Goal: Navigation & Orientation: Understand site structure

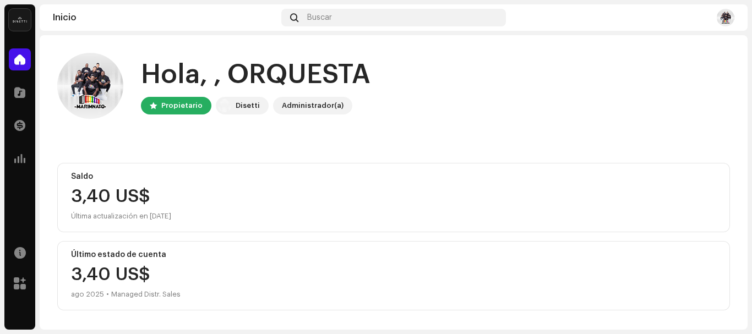
click at [18, 24] on img at bounding box center [20, 20] width 22 height 22
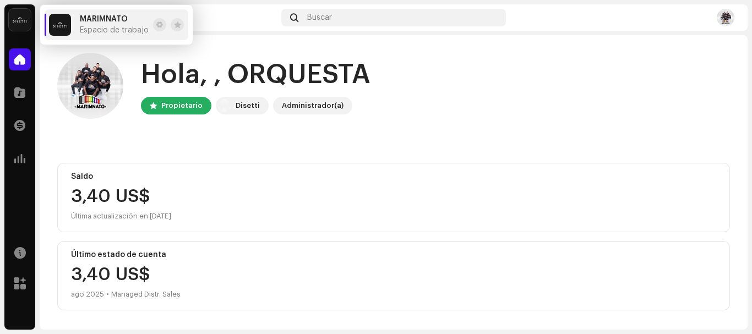
click at [193, 109] on div "Propietario" at bounding box center [181, 105] width 41 height 13
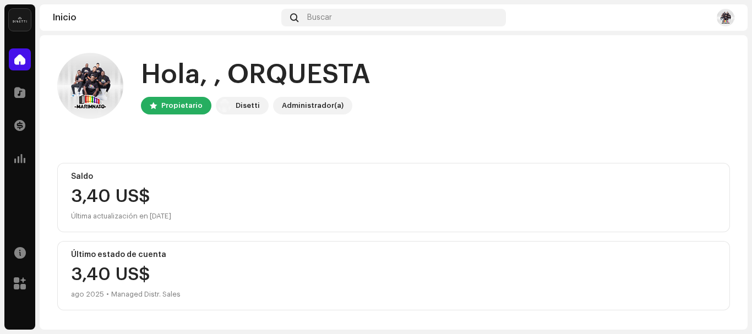
click at [236, 105] on div "Disetti" at bounding box center [248, 105] width 24 height 13
click at [316, 106] on div "Administrador(a)" at bounding box center [313, 105] width 62 height 13
click at [20, 67] on div at bounding box center [20, 59] width 22 height 22
click at [28, 98] on div at bounding box center [20, 92] width 22 height 22
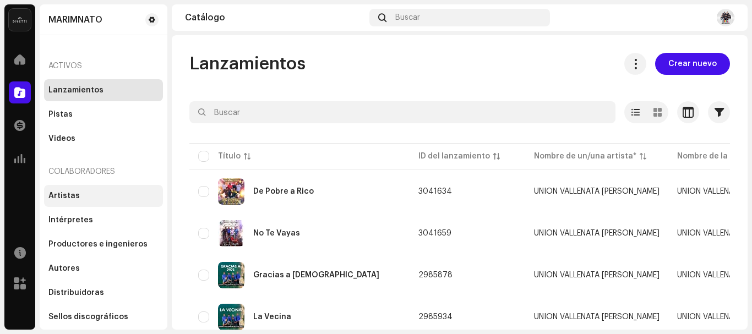
click at [89, 199] on div "Artistas" at bounding box center [103, 196] width 110 height 9
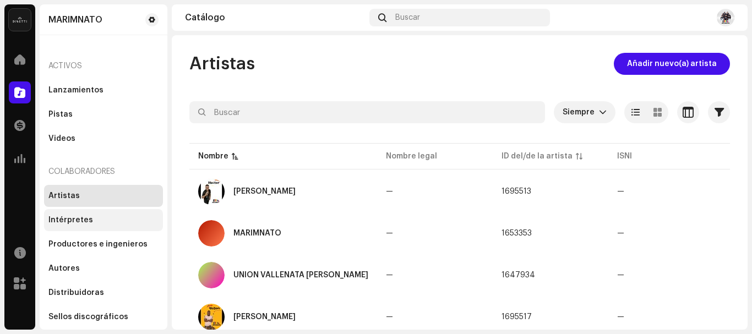
click at [89, 216] on div "Intérpretes" at bounding box center [70, 220] width 45 height 9
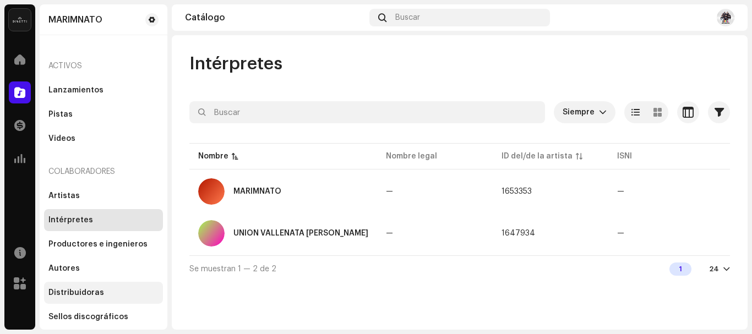
click at [105, 296] on div "Distribuidoras" at bounding box center [103, 292] width 110 height 9
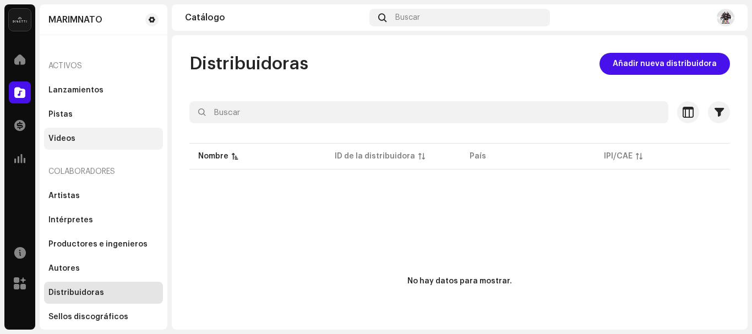
click at [64, 137] on div "Videos" at bounding box center [61, 138] width 27 height 9
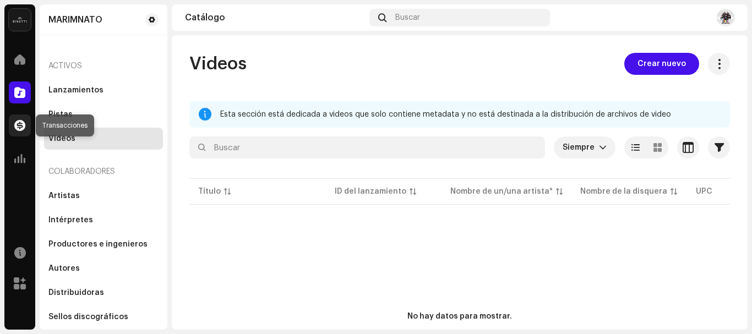
click at [24, 127] on span at bounding box center [19, 125] width 11 height 9
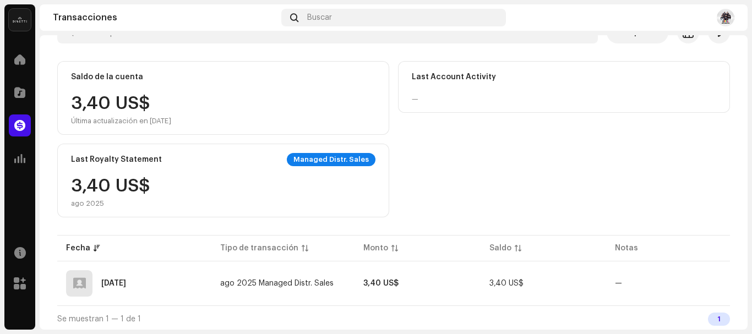
scroll to position [82, 0]
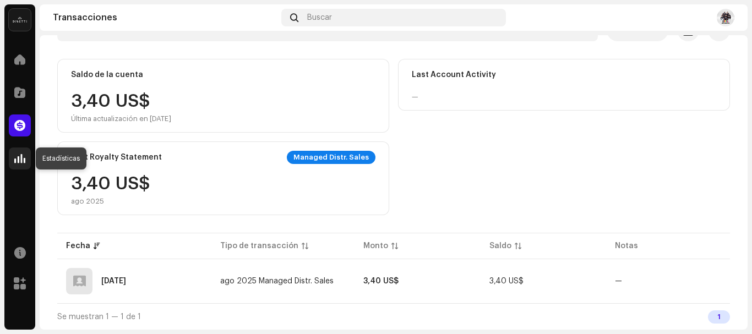
click at [21, 158] on span at bounding box center [19, 158] width 11 height 9
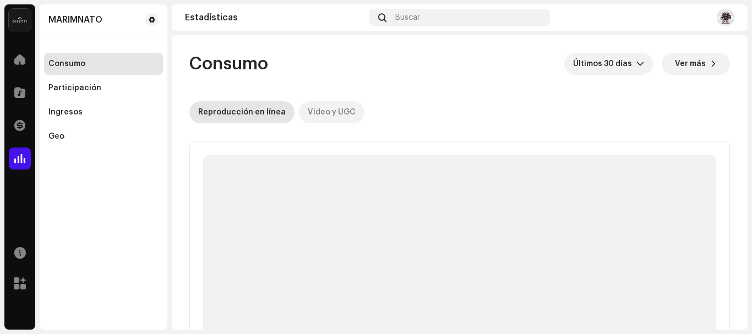
click at [310, 114] on div "Video y UGC" at bounding box center [332, 112] width 48 height 22
click at [261, 114] on div "Reproducción en línea" at bounding box center [242, 112] width 88 height 22
click at [25, 257] on span at bounding box center [20, 252] width 12 height 9
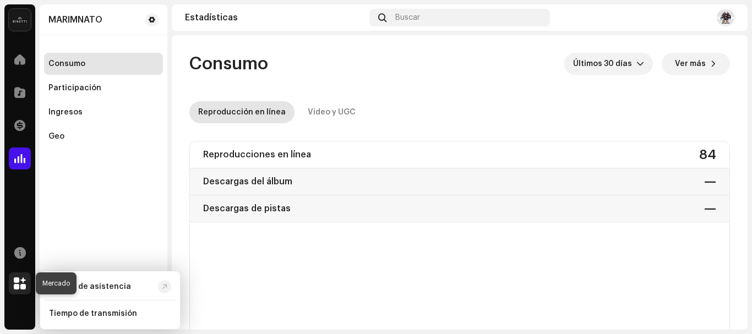
click at [25, 287] on span at bounding box center [20, 283] width 12 height 9
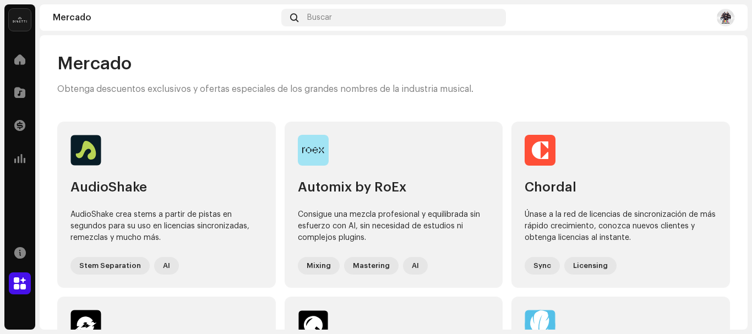
click at [15, 19] on img at bounding box center [20, 20] width 22 height 22
